Goal: Navigation & Orientation: Understand site structure

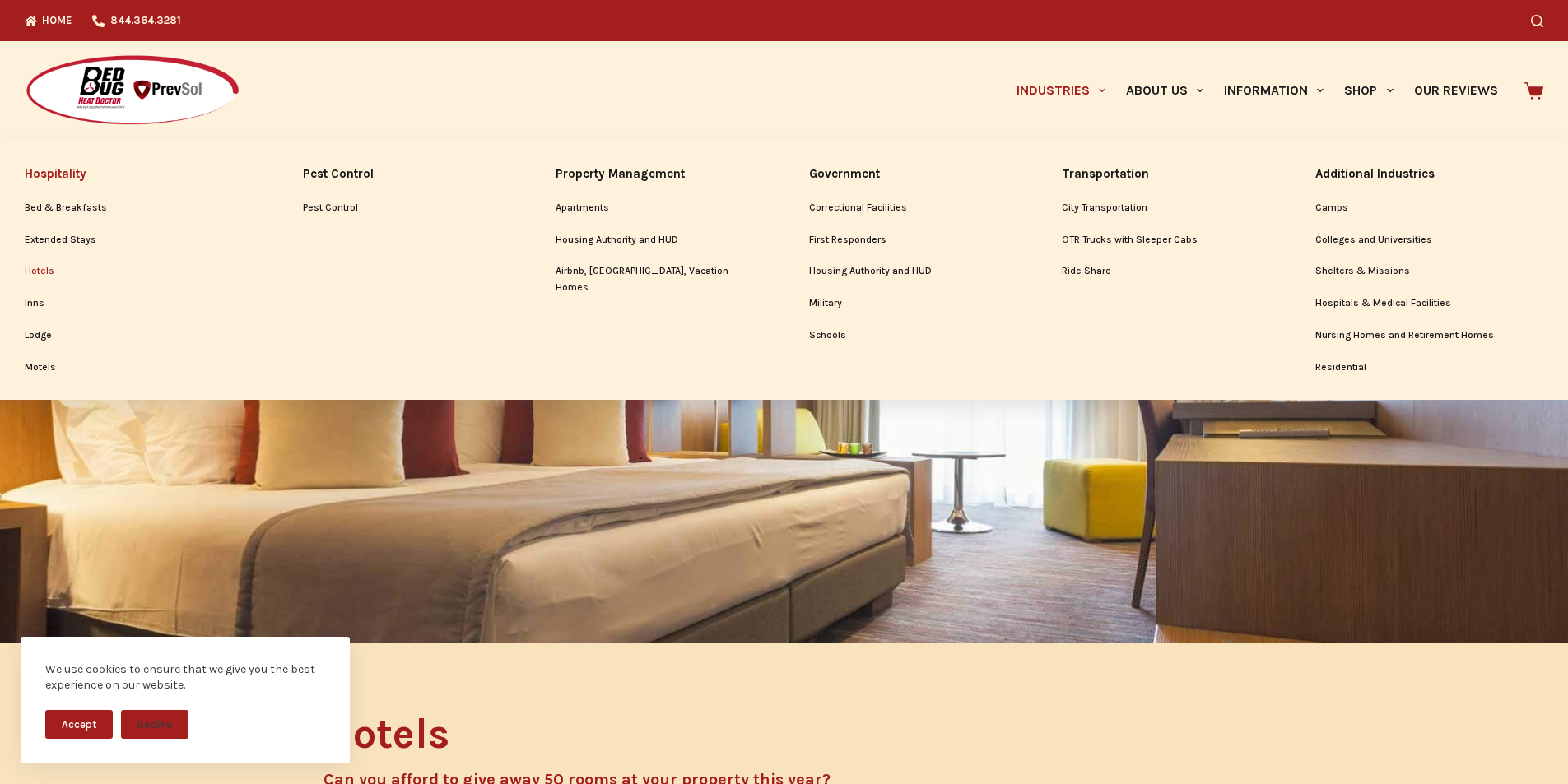
click at [1005, 57] on link "Industries" at bounding box center [1060, 90] width 110 height 99
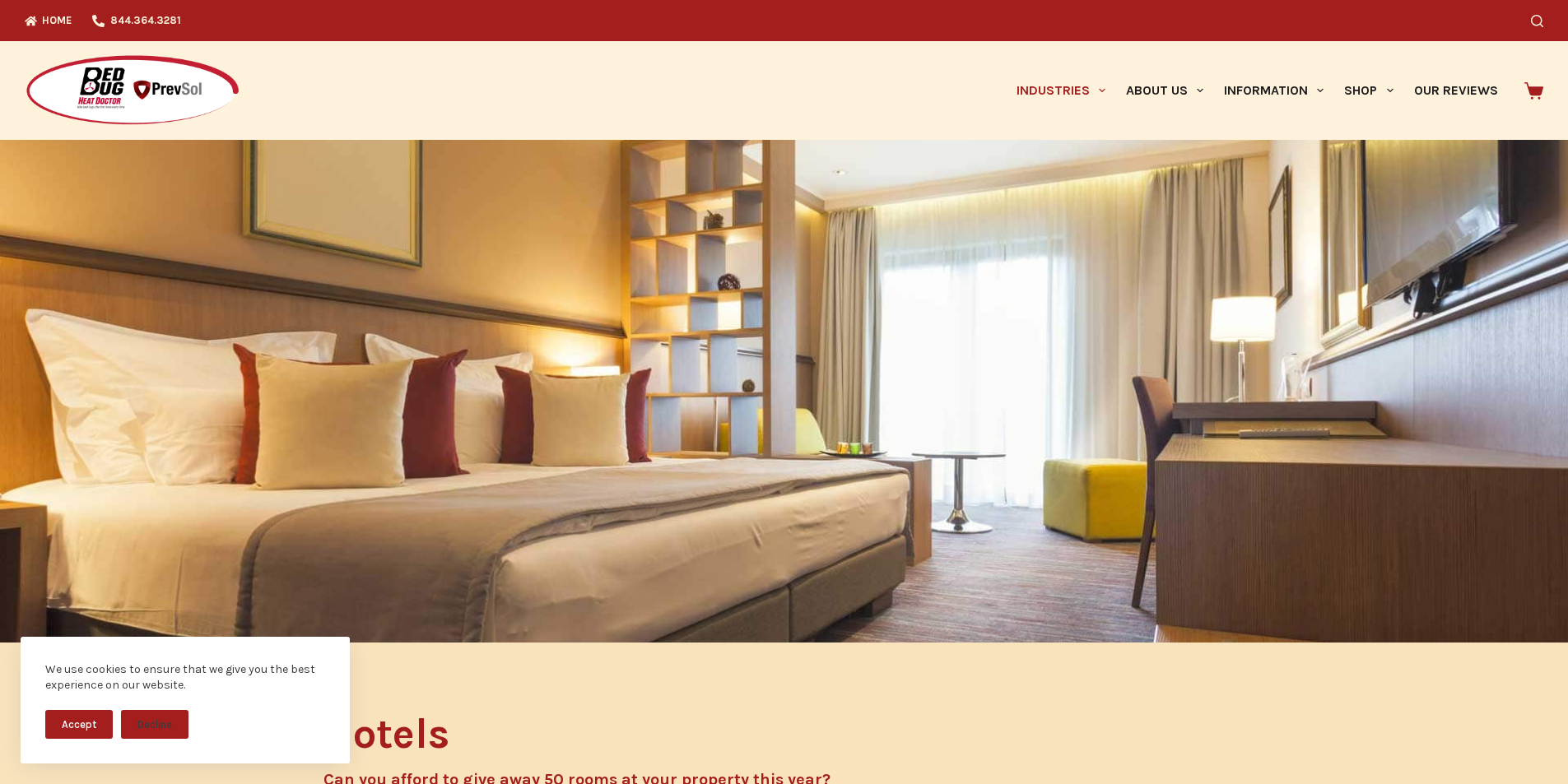
click at [28, 64] on img at bounding box center [132, 91] width 216 height 73
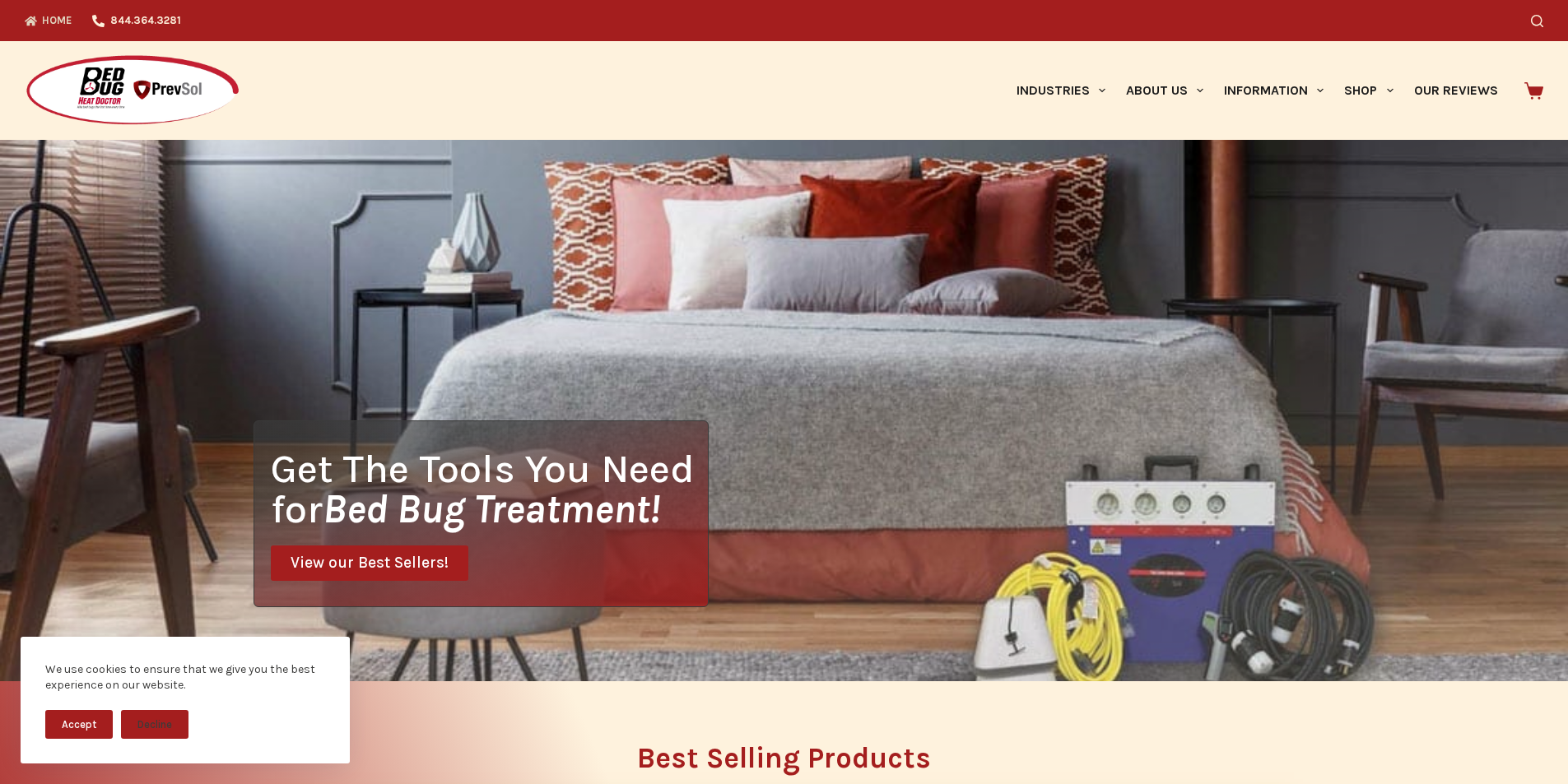
scroll to position [33, 0]
